Goal: Check status: Check status

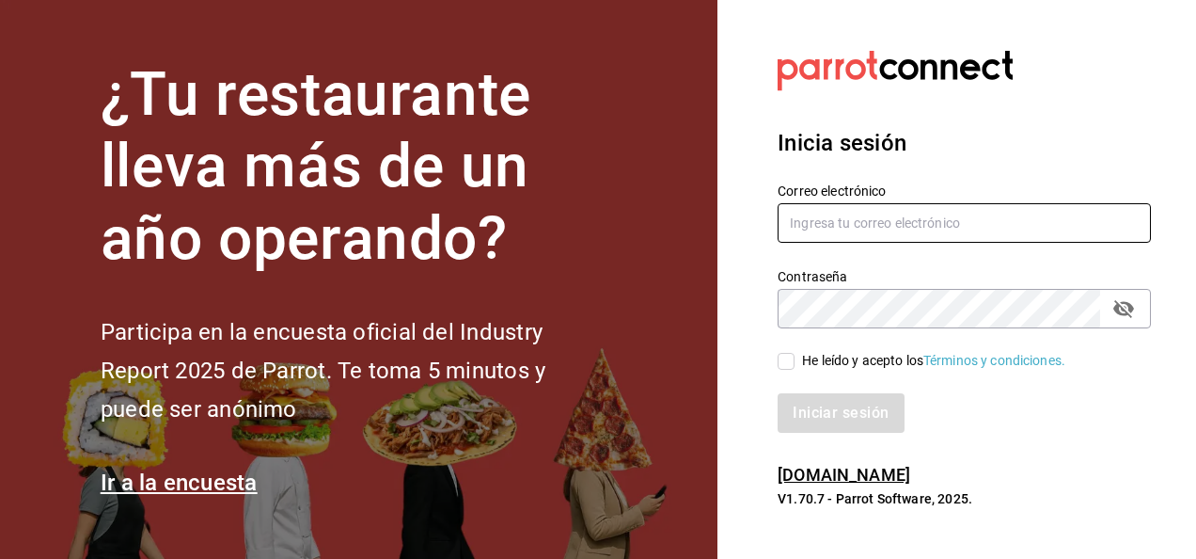
type input "carlos.moreno@grupocosteno.com"
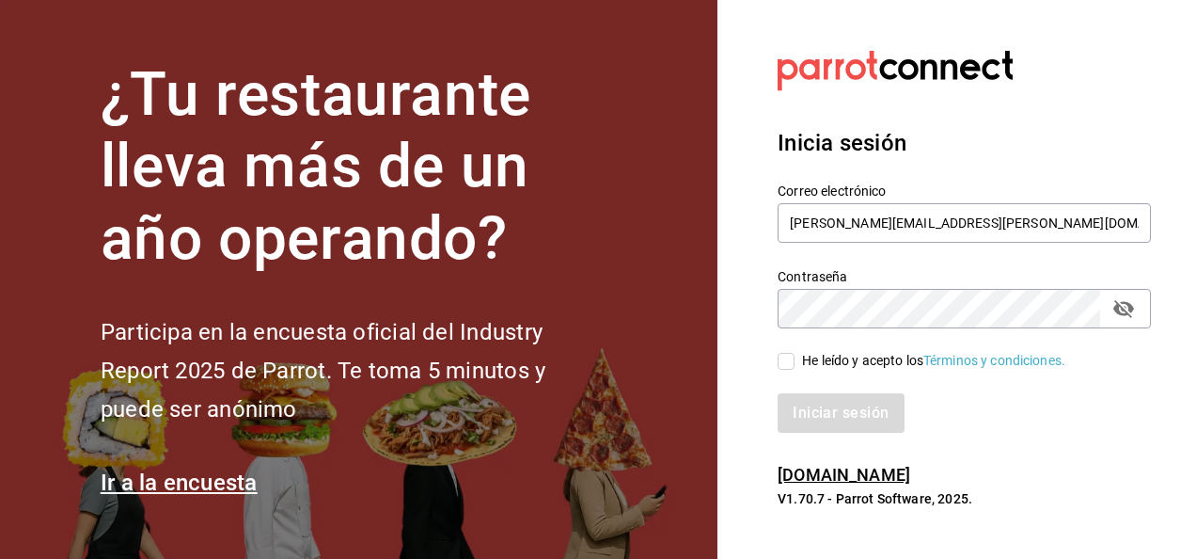
click at [784, 359] on input "He leído y acepto los Términos y condiciones." at bounding box center [786, 361] width 17 height 17
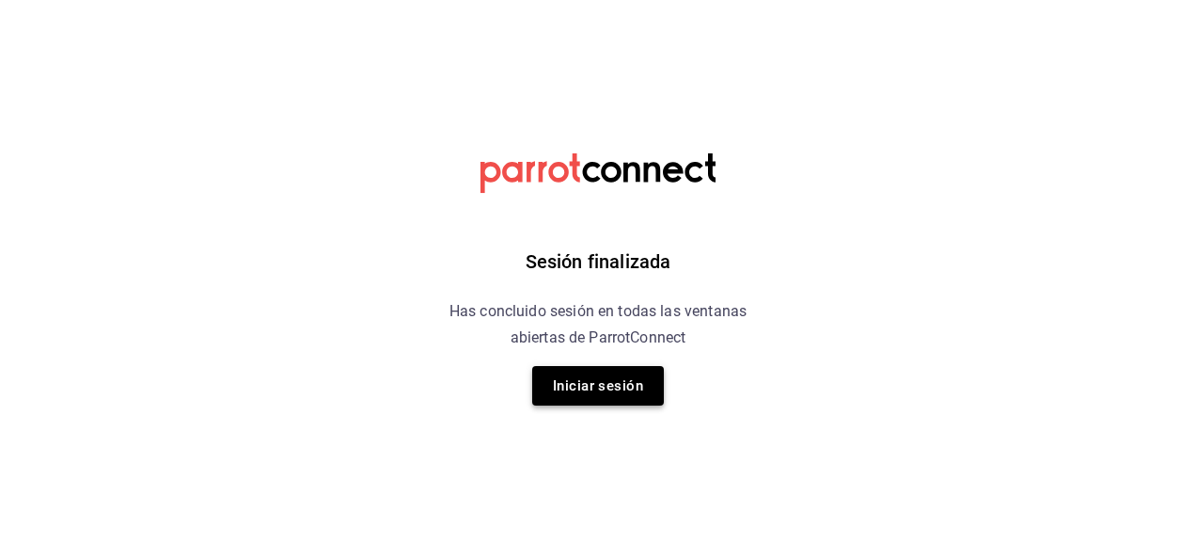
click at [628, 395] on button "Iniciar sesión" at bounding box center [598, 385] width 132 height 39
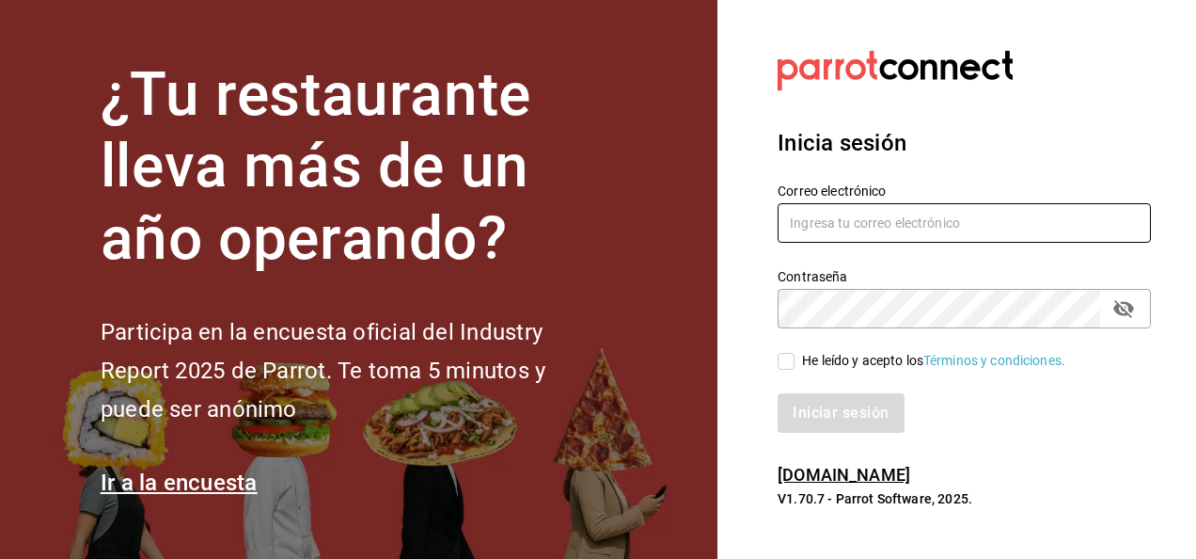
type input "carlos.moreno@grupocosteno.com"
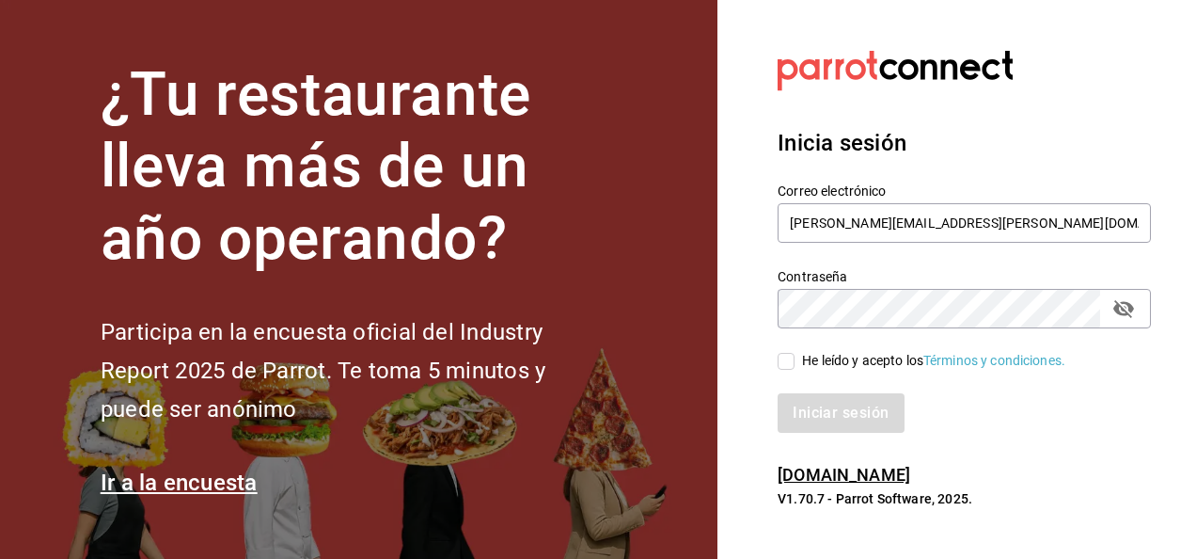
click at [786, 363] on input "He leído y acepto los Términos y condiciones." at bounding box center [786, 361] width 17 height 17
checkbox input "true"
click at [824, 413] on button "Iniciar sesión" at bounding box center [842, 412] width 128 height 39
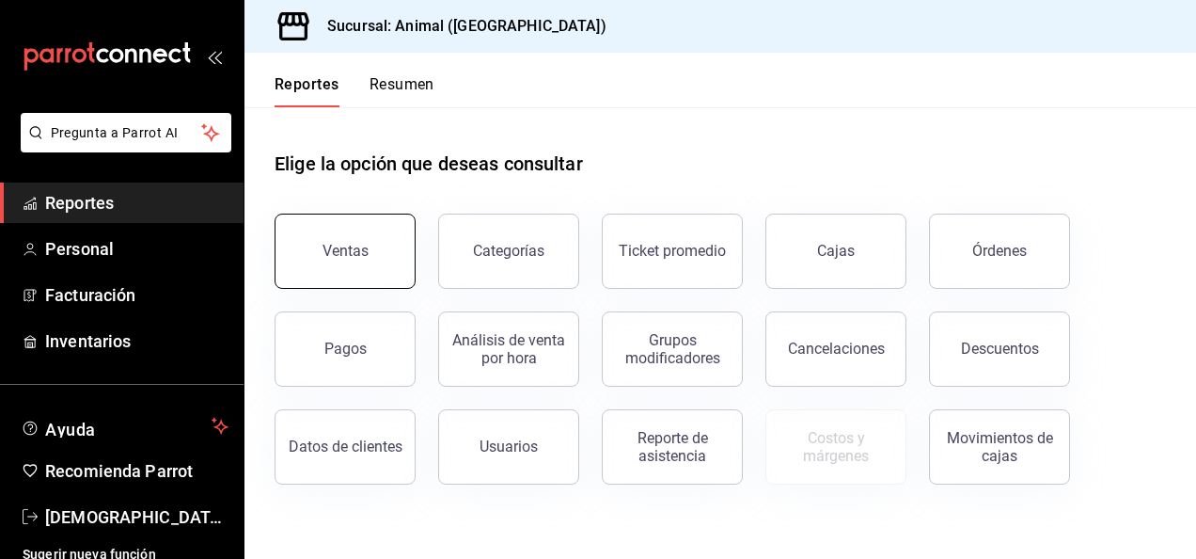
click at [361, 253] on div "Ventas" at bounding box center [346, 251] width 46 height 18
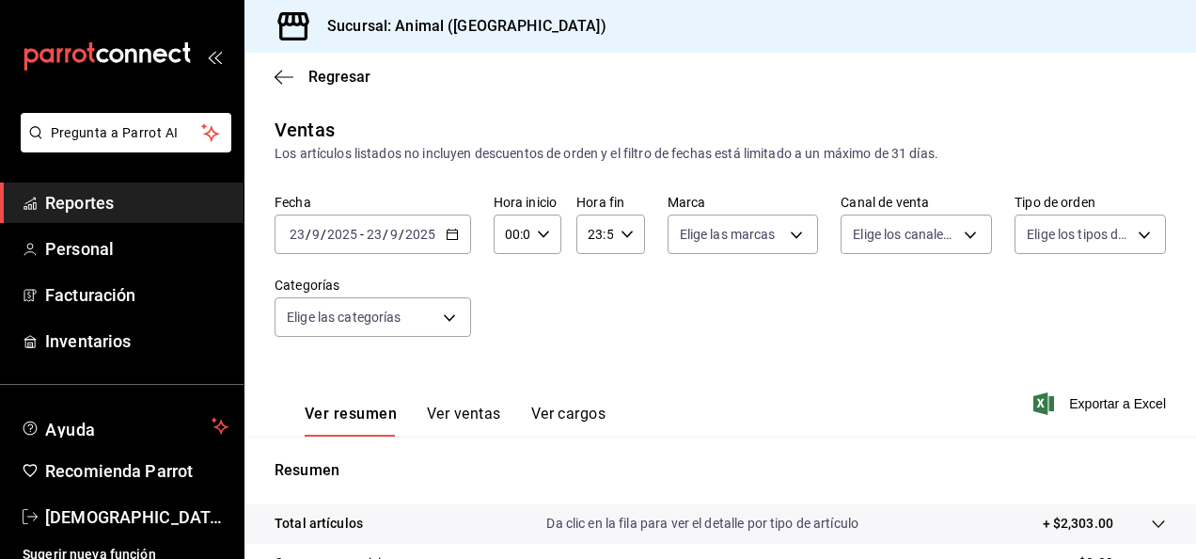
click at [454, 235] on icon "button" at bounding box center [452, 234] width 13 height 13
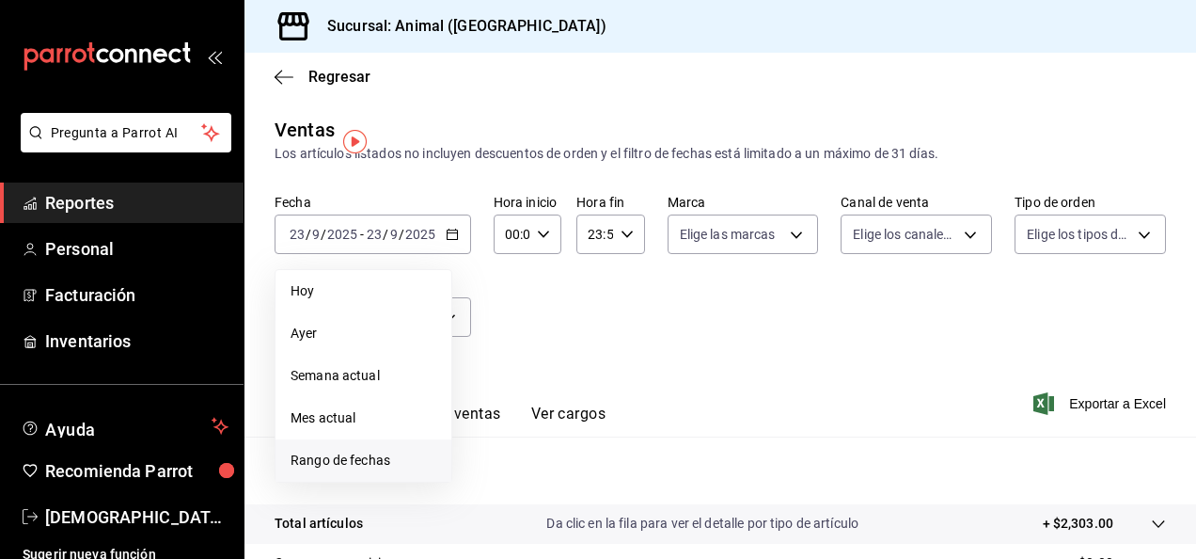
click at [395, 457] on span "Rango de fechas" at bounding box center [364, 460] width 146 height 20
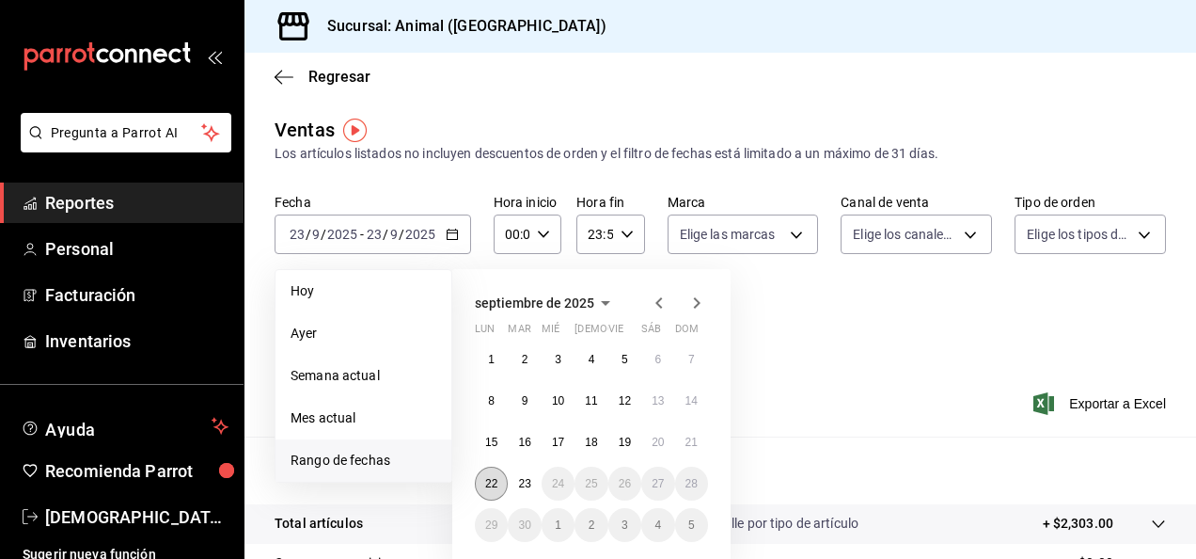
click at [503, 480] on button "22" at bounding box center [491, 483] width 33 height 34
click at [528, 484] on abbr "23" at bounding box center [524, 483] width 12 height 13
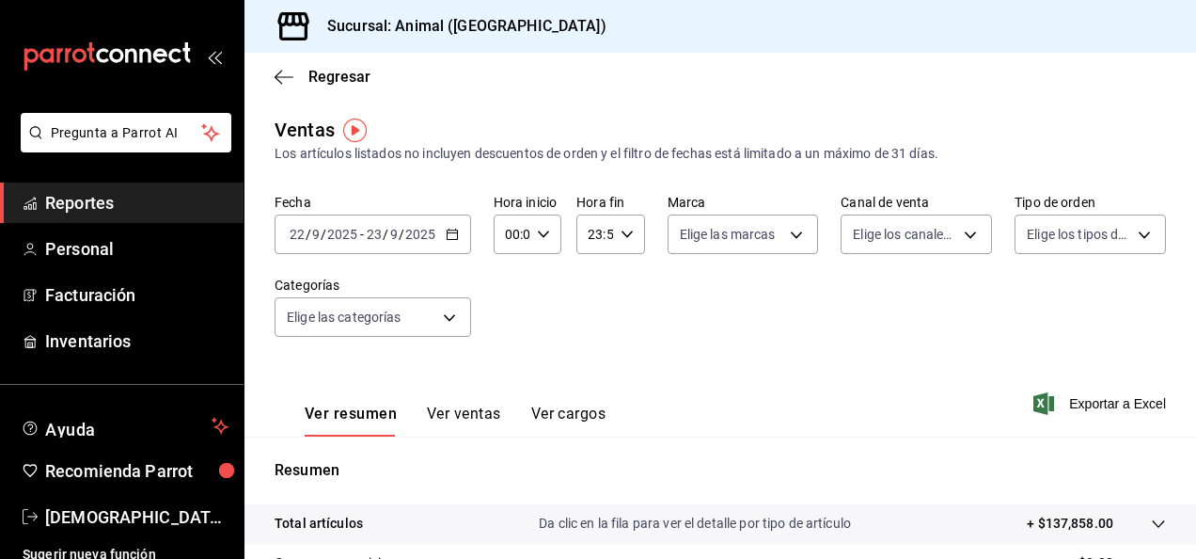
click at [542, 237] on icon "button" at bounding box center [543, 234] width 13 height 13
click at [510, 293] on span "04" at bounding box center [509, 297] width 4 height 15
type input "04:00"
click at [621, 238] on div at bounding box center [598, 279] width 1196 height 559
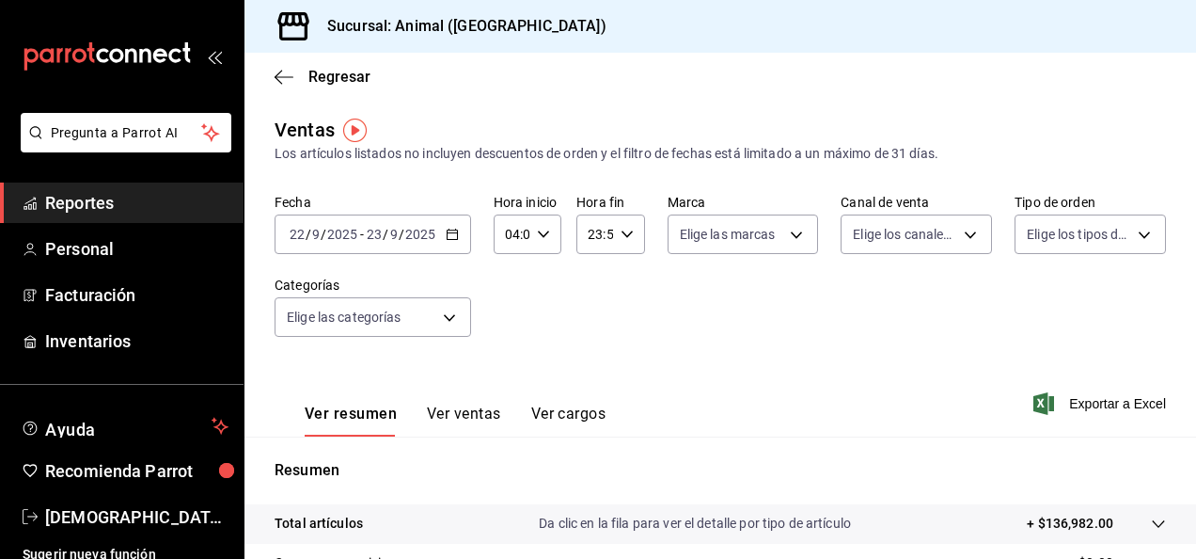
click at [621, 238] on icon "button" at bounding box center [627, 234] width 13 height 13
click at [598, 352] on button "04" at bounding box center [590, 354] width 26 height 38
click at [626, 288] on span "00" at bounding box center [625, 282] width 4 height 15
type input "04:00"
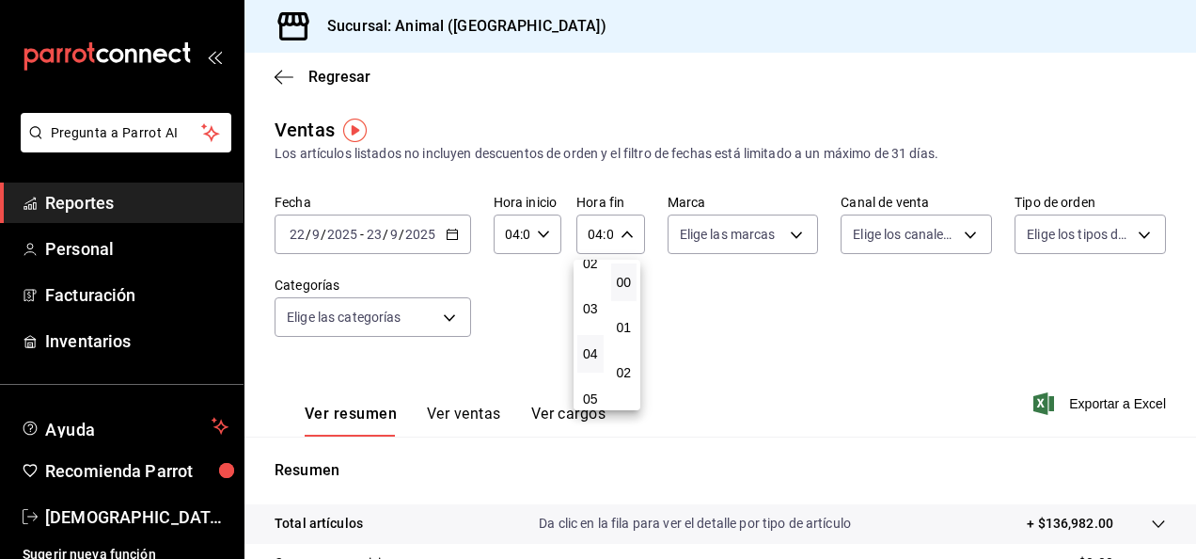
click at [1179, 280] on div at bounding box center [598, 279] width 1196 height 559
